Goal: Navigation & Orientation: Find specific page/section

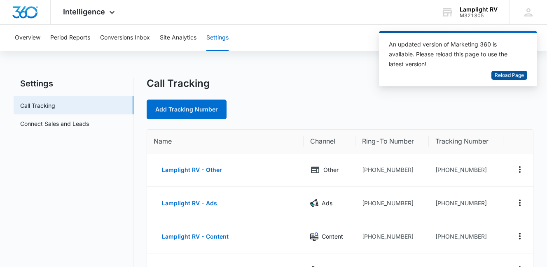
click at [510, 78] on span "Reload Page" at bounding box center [509, 76] width 29 height 8
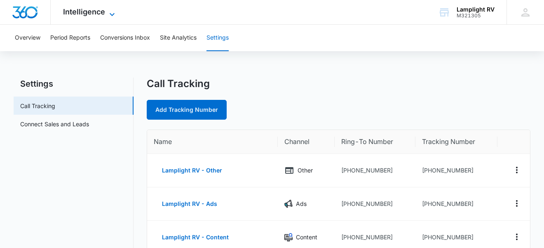
click at [115, 11] on icon at bounding box center [112, 14] width 10 height 10
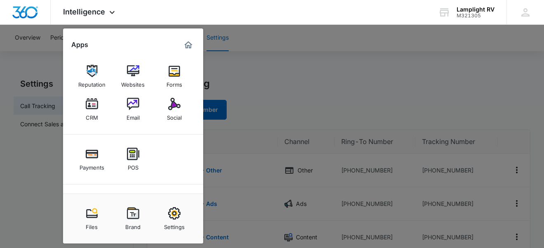
click at [322, 77] on div at bounding box center [272, 124] width 544 height 248
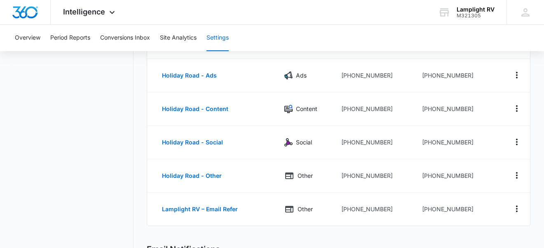
scroll to position [241, 0]
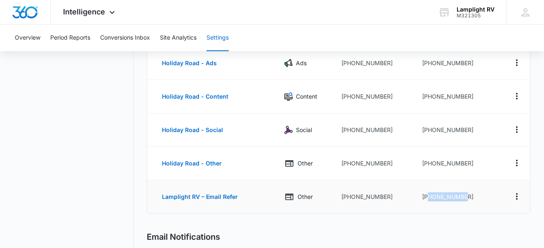
drag, startPoint x: 470, startPoint y: 195, endPoint x: 427, endPoint y: 197, distance: 42.5
click at [427, 197] on td "[PHONE_NUMBER]" at bounding box center [456, 196] width 82 height 33
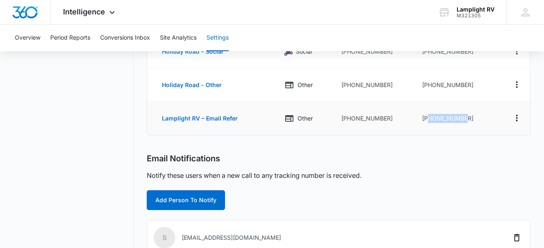
scroll to position [320, 0]
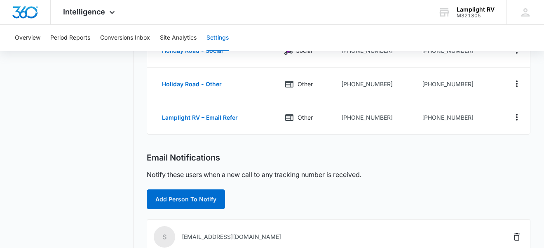
click at [266, 142] on div "Call Tracking Add Tracking Number Name Channel Ring-To Number Tracking Number L…" at bounding box center [339, 79] width 384 height 643
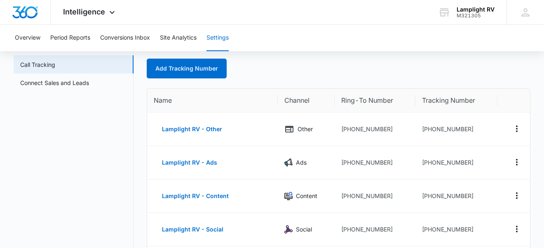
scroll to position [0, 0]
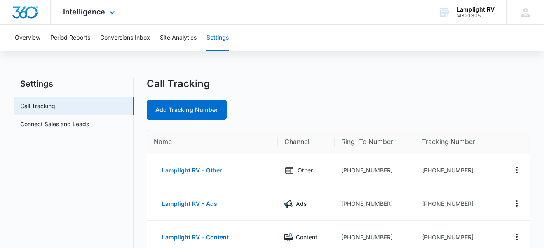
click at [105, 15] on div "Intelligence Apps Reputation Websites Forms CRM Email Social Payments POS Conte…" at bounding box center [90, 12] width 79 height 24
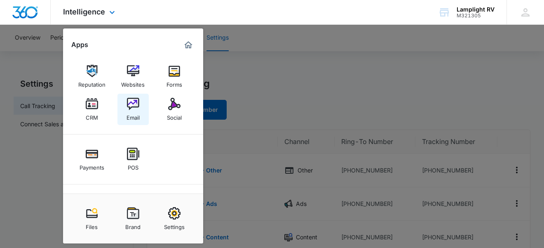
click at [132, 114] on div "Email" at bounding box center [133, 115] width 13 height 11
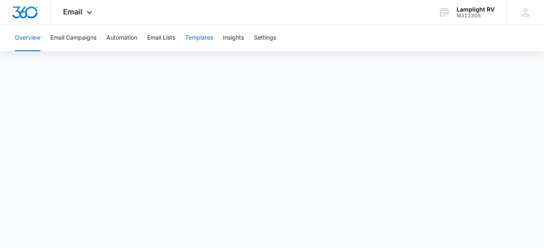
click at [205, 35] on button "Templates" at bounding box center [199, 38] width 28 height 26
click at [89, 15] on icon at bounding box center [89, 14] width 5 height 3
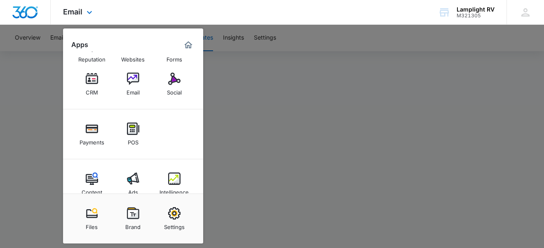
scroll to position [41, 0]
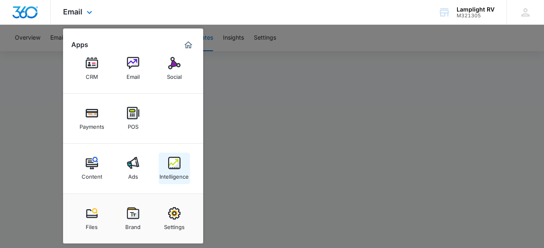
click at [182, 176] on div "Intelligence" at bounding box center [173, 174] width 29 height 11
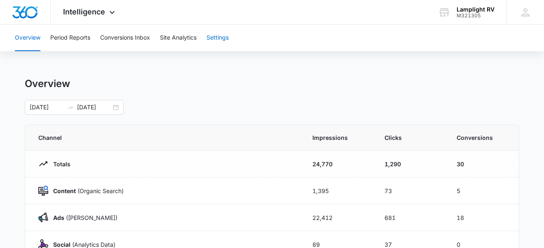
click at [228, 41] on button "Settings" at bounding box center [217, 38] width 22 height 26
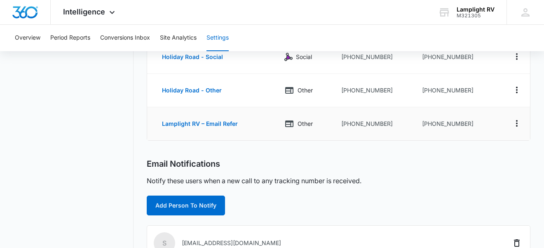
scroll to position [323, 0]
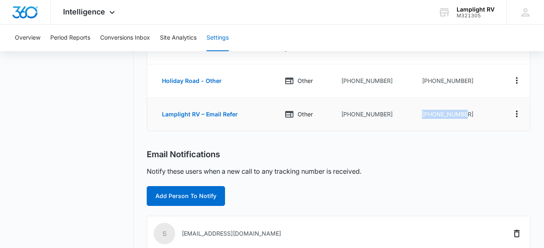
drag, startPoint x: 468, startPoint y: 114, endPoint x: 420, endPoint y: 113, distance: 47.8
click at [420, 113] on td "[PHONE_NUMBER]" at bounding box center [456, 114] width 82 height 33
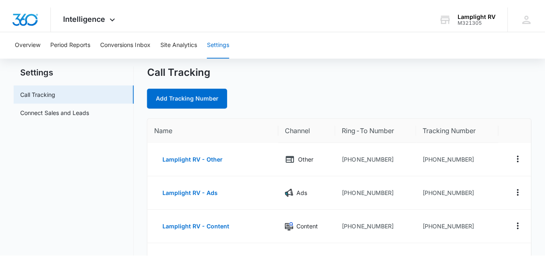
scroll to position [0, 0]
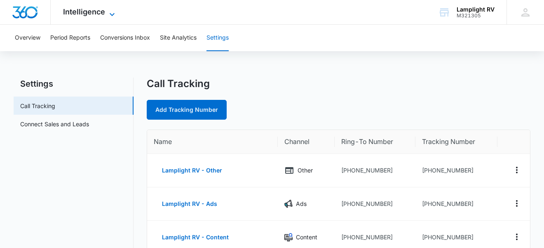
click at [107, 10] on icon at bounding box center [112, 14] width 10 height 10
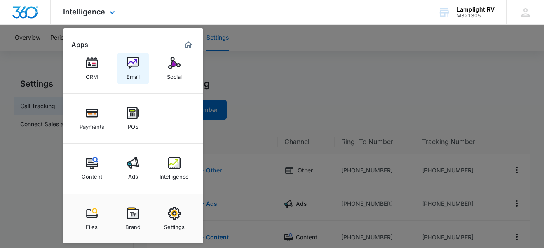
click at [130, 75] on div "Email" at bounding box center [133, 74] width 13 height 11
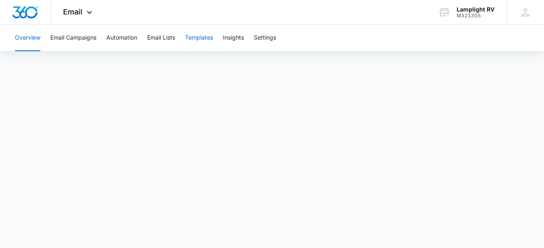
click at [201, 40] on button "Templates" at bounding box center [199, 38] width 28 height 26
click at [38, 38] on button "Overview" at bounding box center [28, 38] width 26 height 26
click at [94, 39] on button "Email Campaigns" at bounding box center [73, 38] width 46 height 26
click at [175, 39] on button "Email Lists" at bounding box center [161, 38] width 28 height 26
